Goal: Find contact information: Find contact information

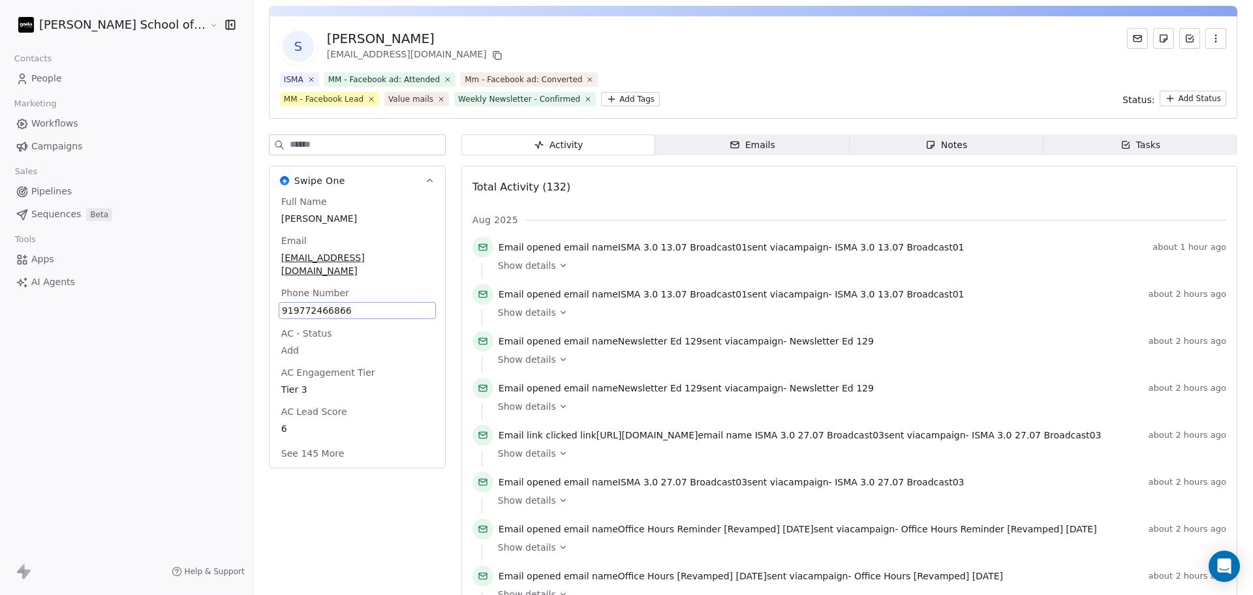
click at [313, 339] on div "Full Name [PERSON_NAME] Email [EMAIL_ADDRESS][DOMAIN_NAME] Phone Number [PHONE_…" at bounding box center [357, 329] width 157 height 268
click at [313, 339] on html "[PERSON_NAME] School of Finance LLP Contacts People Marketing Workflows Campaig…" at bounding box center [626, 297] width 1253 height 595
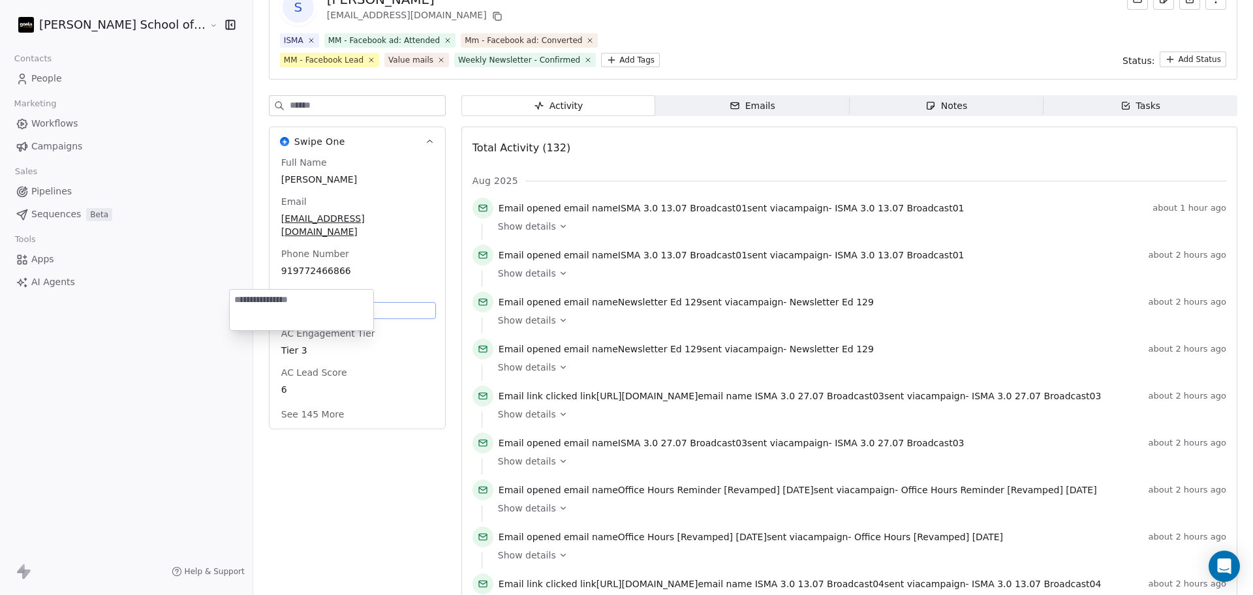
click at [294, 258] on html "[PERSON_NAME] School of Finance LLP Contacts People Marketing Workflows Campaig…" at bounding box center [626, 297] width 1253 height 595
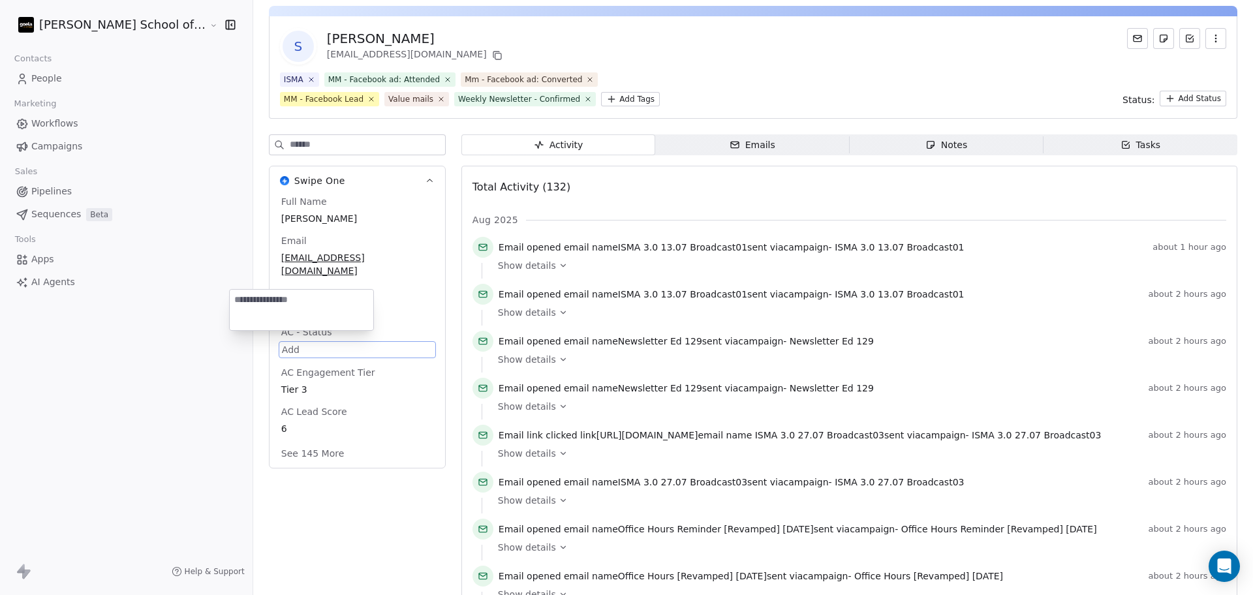
click at [294, 258] on div "Full Name [PERSON_NAME] Email [EMAIL_ADDRESS][DOMAIN_NAME] Phone Number [PHONE_…" at bounding box center [357, 329] width 157 height 268
click at [300, 339] on div "Full Name [PERSON_NAME] Email [EMAIL_ADDRESS][DOMAIN_NAME] Phone Number [PHONE_…" at bounding box center [357, 329] width 157 height 268
click at [300, 339] on html "[PERSON_NAME] School of Finance LLP Contacts People Marketing Workflows Campaig…" at bounding box center [626, 297] width 1253 height 595
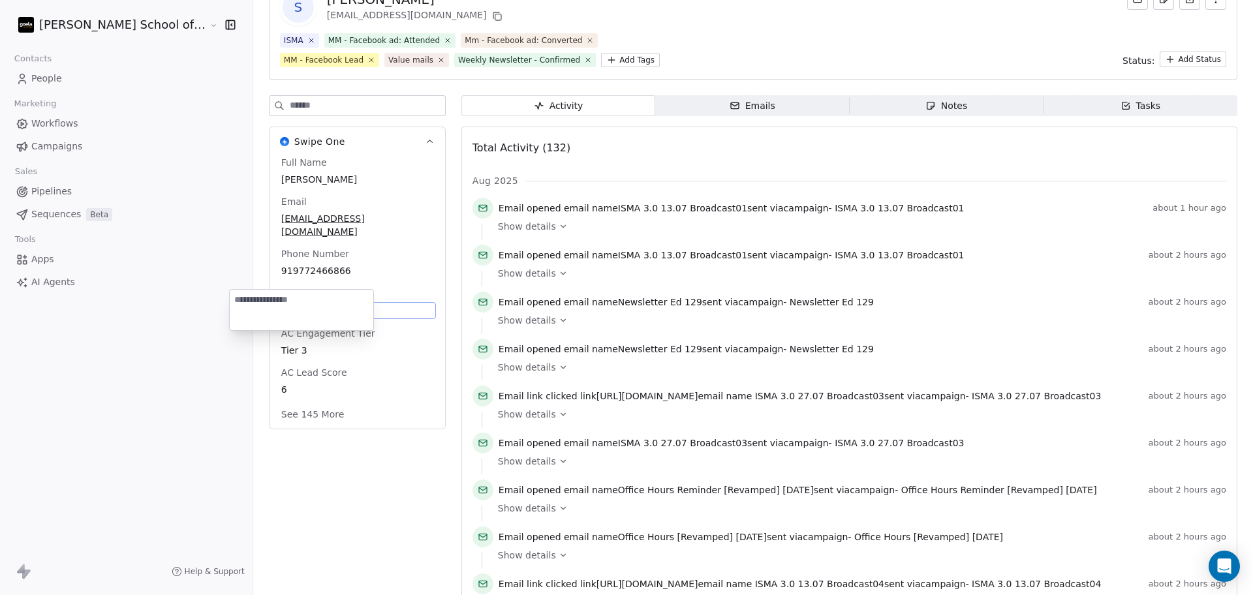
click at [296, 255] on html "[PERSON_NAME] School of Finance LLP Contacts People Marketing Workflows Campaig…" at bounding box center [626, 297] width 1253 height 595
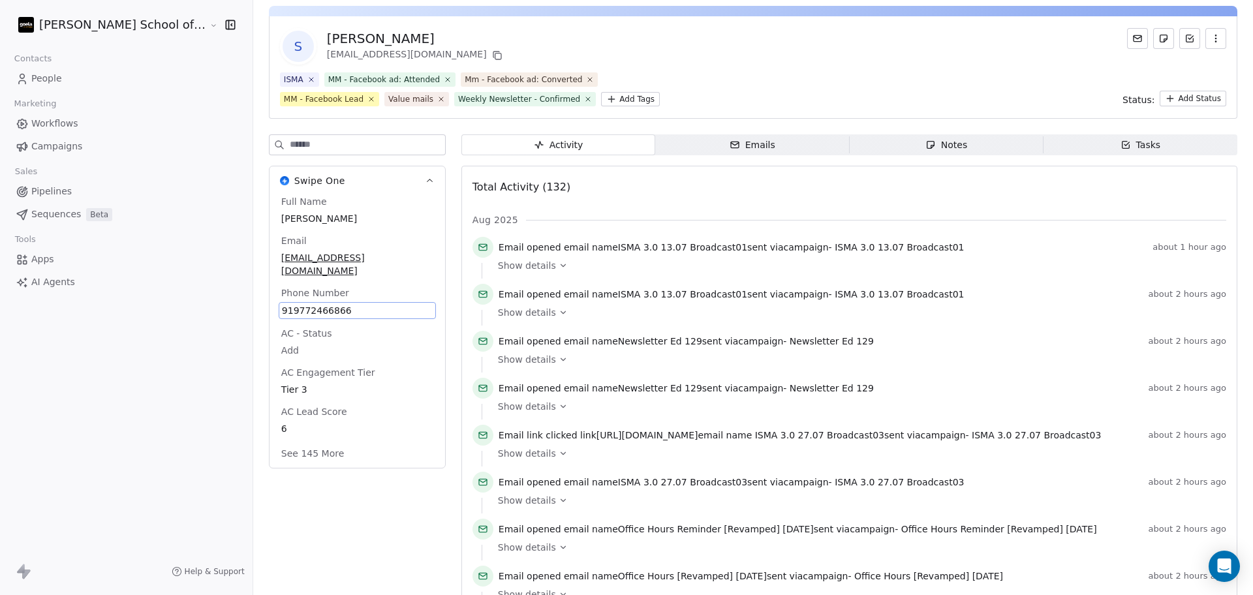
click at [295, 254] on div "Full Name [PERSON_NAME] Email [EMAIL_ADDRESS][DOMAIN_NAME] Phone Number [PHONE_…" at bounding box center [357, 329] width 157 height 268
click at [287, 304] on span "919772466866" at bounding box center [357, 310] width 151 height 13
